Goal: Connect with others: Connect with others

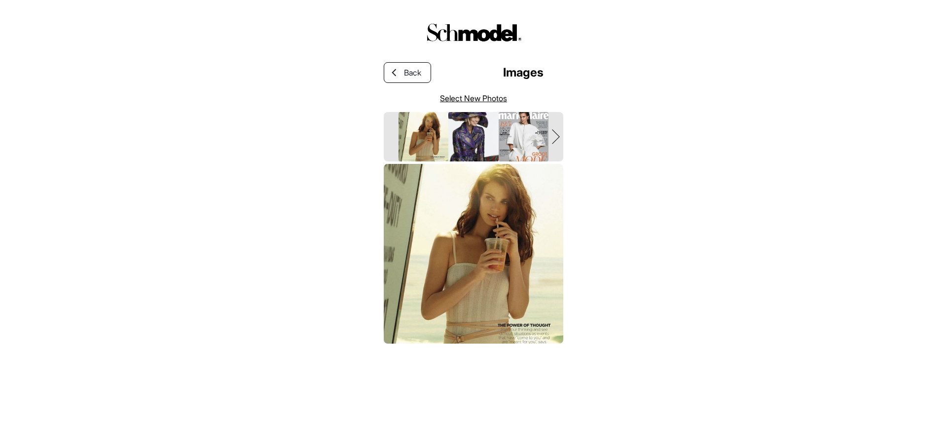
click at [481, 103] on link "Select New Photos" at bounding box center [473, 98] width 67 height 12
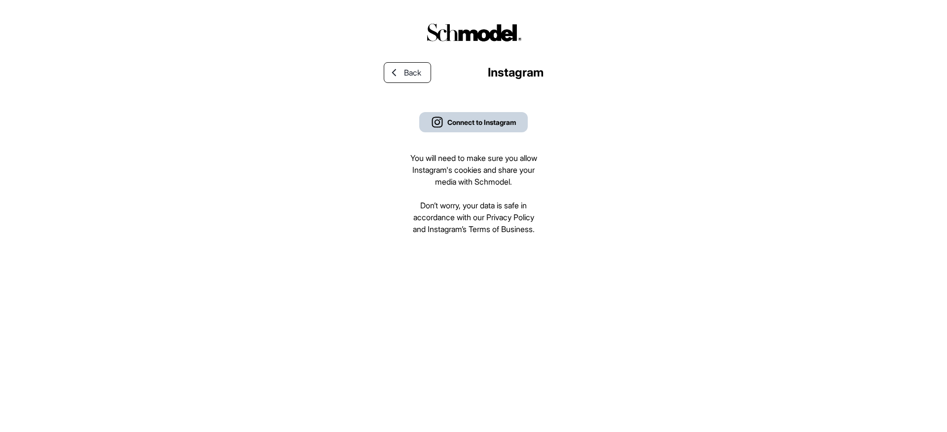
click at [471, 122] on div "Connect to Instagram" at bounding box center [481, 122] width 69 height 10
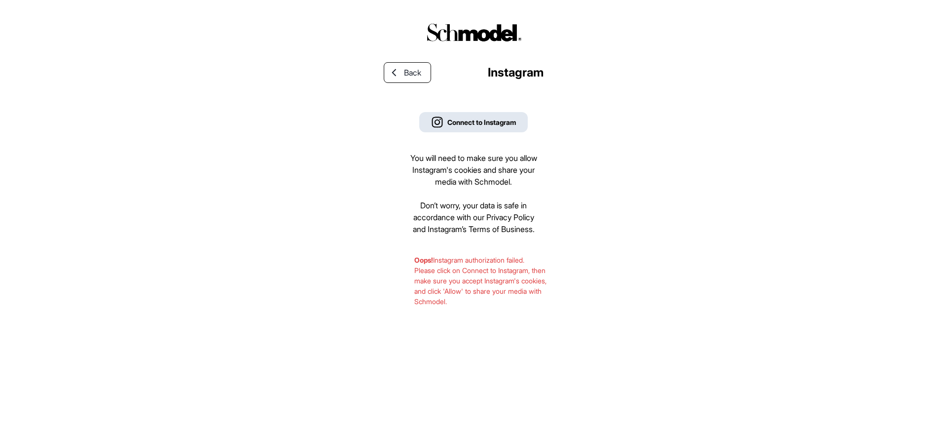
click at [363, 177] on div "Back Instagram Connect to Instagram You will need to make sure you allow Instag…" at bounding box center [473, 216] width 947 height 432
click at [491, 120] on div "Connect to Instagram" at bounding box center [481, 122] width 69 height 10
click at [477, 118] on div "Connect to Instagram" at bounding box center [481, 122] width 69 height 10
click at [314, 176] on div "Back Instagram Connect to Instagram You will need to make sure you allow Instag…" at bounding box center [473, 216] width 947 height 432
